Goal: Find specific page/section: Find specific page/section

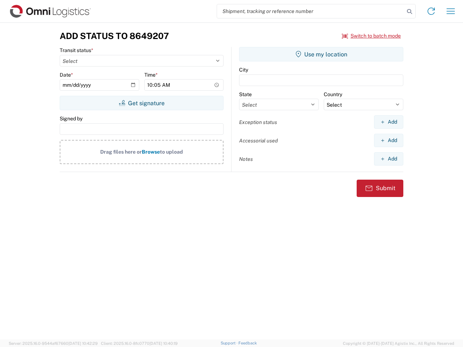
click at [310, 11] on input "search" at bounding box center [310, 11] width 187 height 14
click at [409, 12] on icon at bounding box center [409, 12] width 10 height 10
click at [431, 11] on icon at bounding box center [431, 11] width 12 height 12
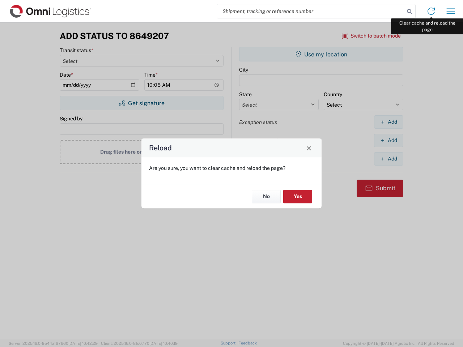
click at [450, 11] on div "Reload Are you sure, you want to clear cache and reload the page? No Yes" at bounding box center [231, 173] width 463 height 347
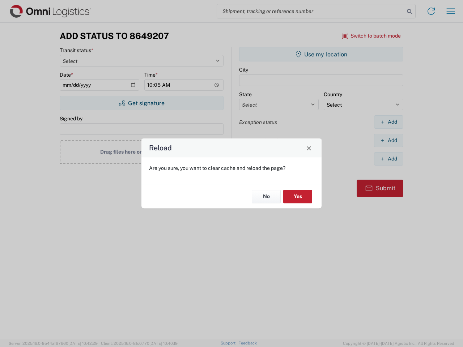
click at [371, 36] on div "Reload Are you sure, you want to clear cache and reload the page? No Yes" at bounding box center [231, 173] width 463 height 347
click at [141, 103] on div "Reload Are you sure, you want to clear cache and reload the page? No Yes" at bounding box center [231, 173] width 463 height 347
click at [321, 54] on div "Reload Are you sure, you want to clear cache and reload the page? No Yes" at bounding box center [231, 173] width 463 height 347
click at [388, 122] on div "Reload Are you sure, you want to clear cache and reload the page? No Yes" at bounding box center [231, 173] width 463 height 347
click at [388, 140] on div "Reload Are you sure, you want to clear cache and reload the page? No Yes" at bounding box center [231, 173] width 463 height 347
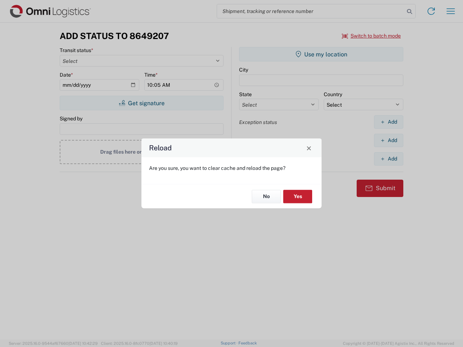
click at [388, 159] on div "Reload Are you sure, you want to clear cache and reload the page? No Yes" at bounding box center [231, 173] width 463 height 347
